Goal: Information Seeking & Learning: Learn about a topic

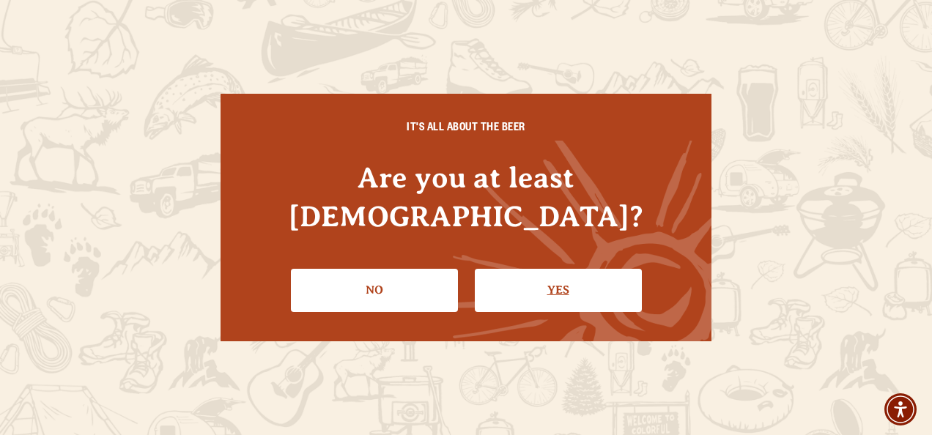
click at [538, 269] on link "Yes" at bounding box center [558, 290] width 167 height 43
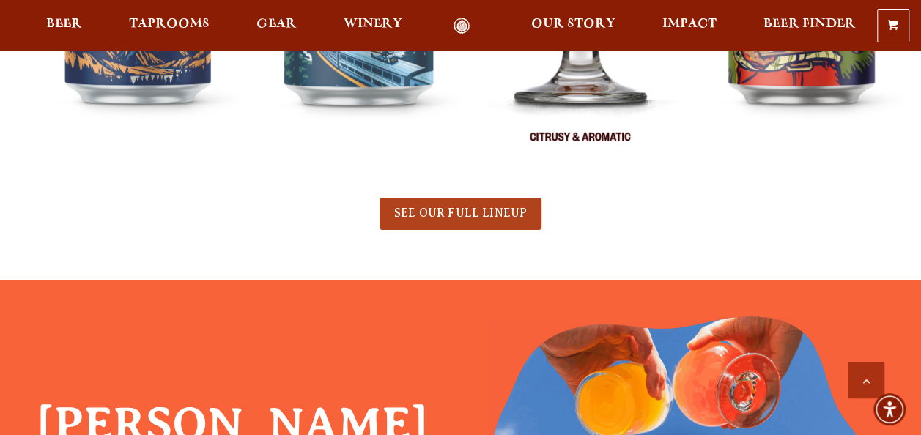
scroll to position [834, 0]
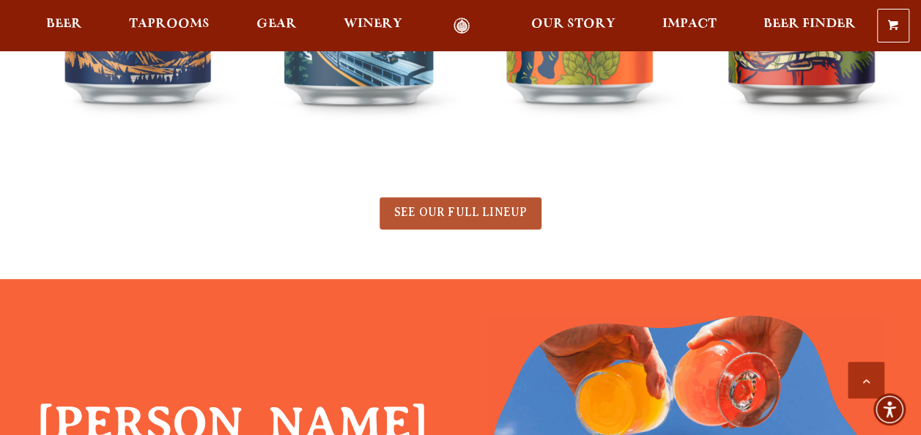
click at [498, 199] on link "SEE OUR FULL LINEUP" at bounding box center [461, 213] width 162 height 32
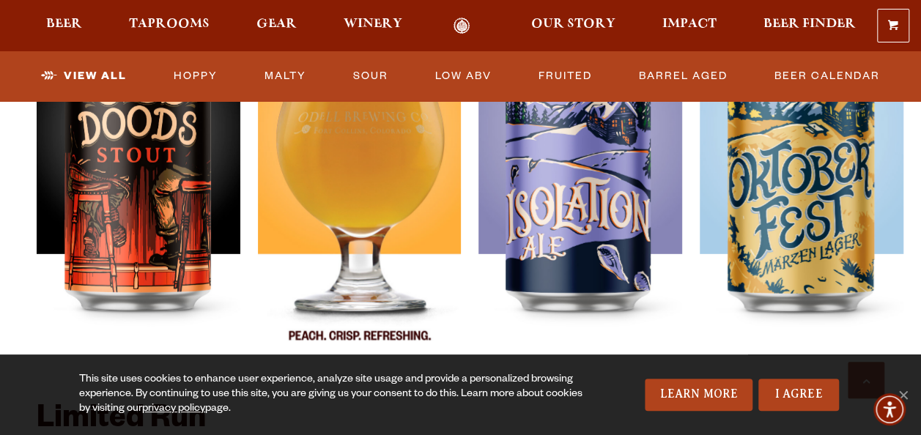
scroll to position [2190, 0]
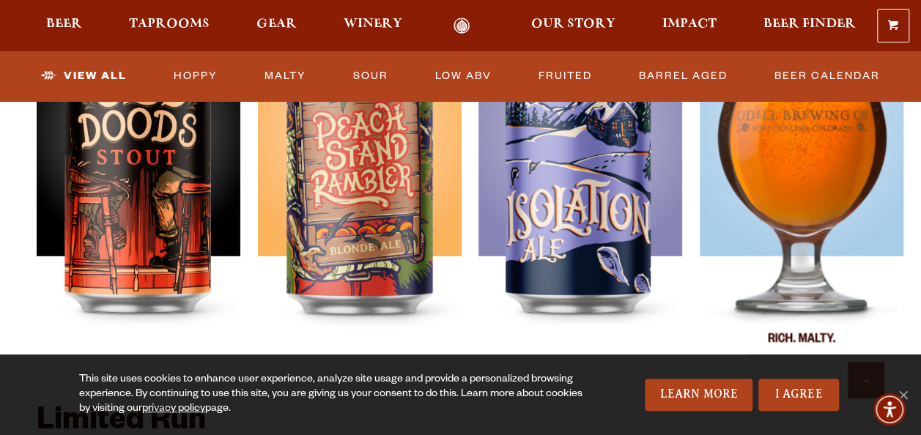
click at [782, 210] on img at bounding box center [802, 187] width 204 height 367
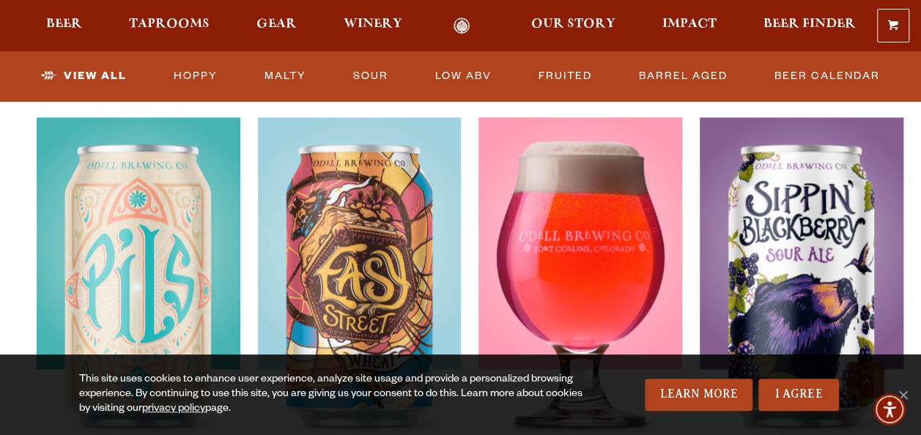
scroll to position [1102, 0]
click at [626, 244] on div at bounding box center [581, 301] width 204 height 367
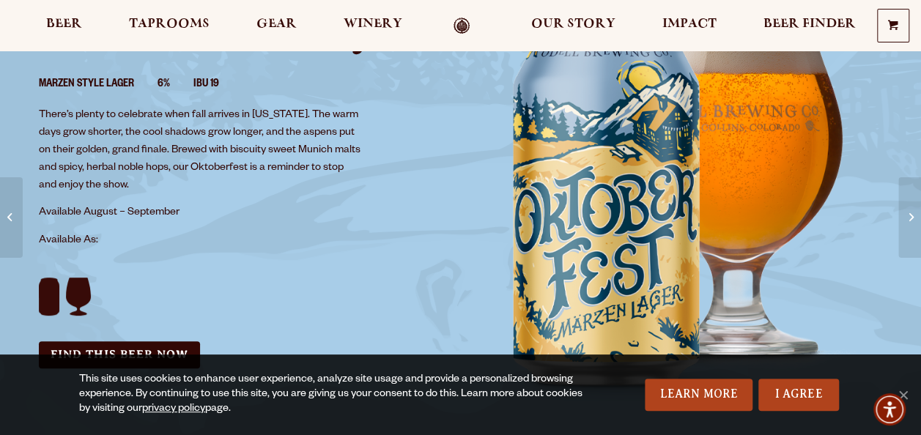
scroll to position [175, 0]
